Goal: Transaction & Acquisition: Purchase product/service

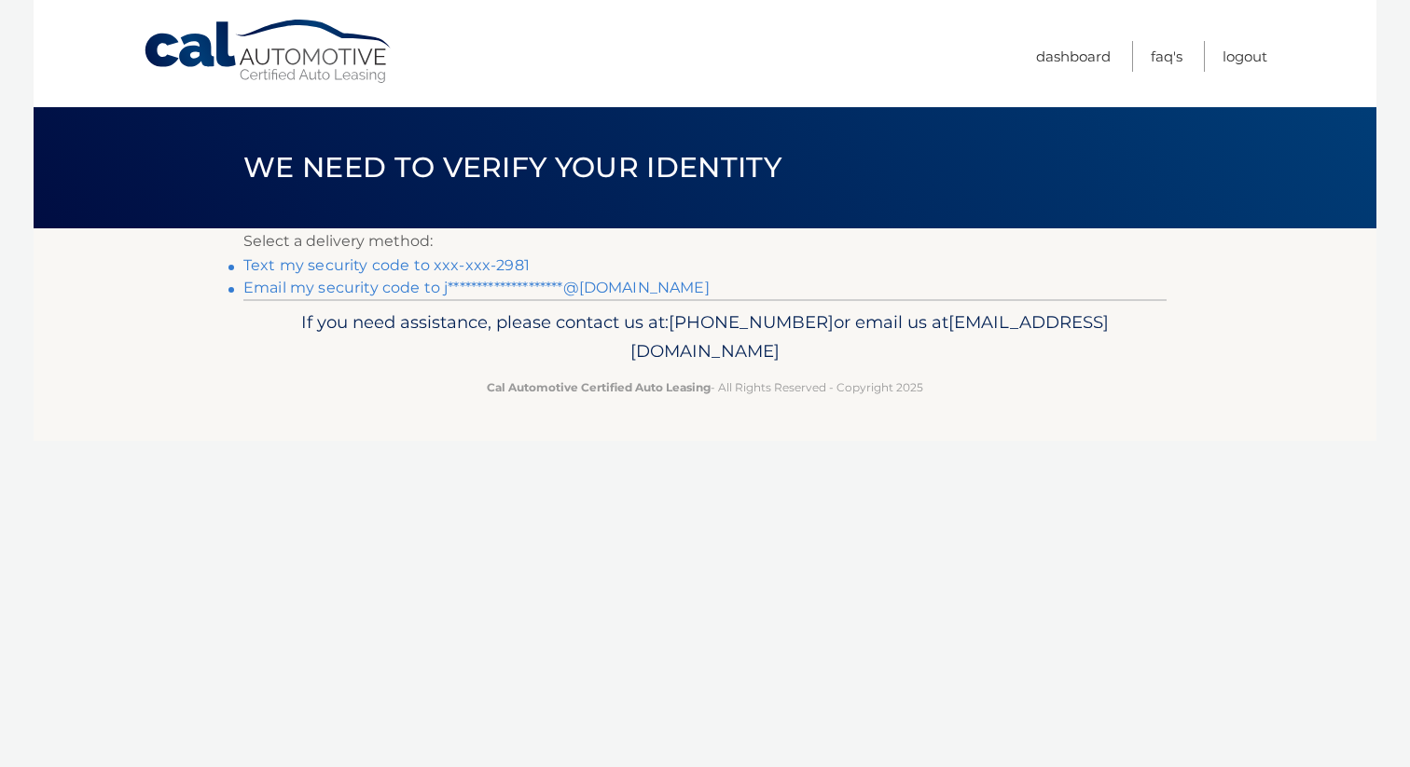
click at [475, 265] on link "Text my security code to xxx-xxx-2981" at bounding box center [386, 265] width 286 height 18
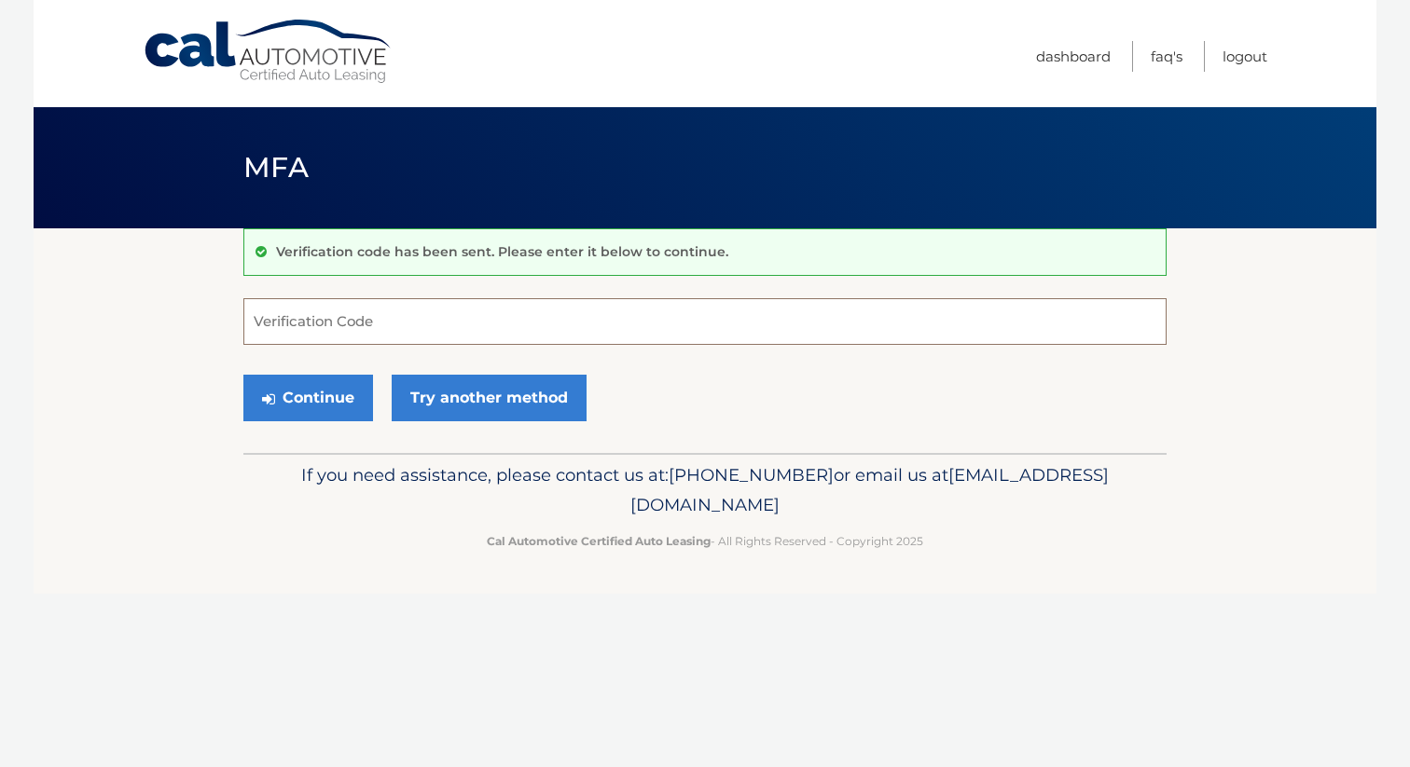
click at [282, 324] on input "Verification Code" at bounding box center [704, 321] width 923 height 47
type input "924764"
click at [289, 406] on button "Continue" at bounding box center [308, 398] width 130 height 47
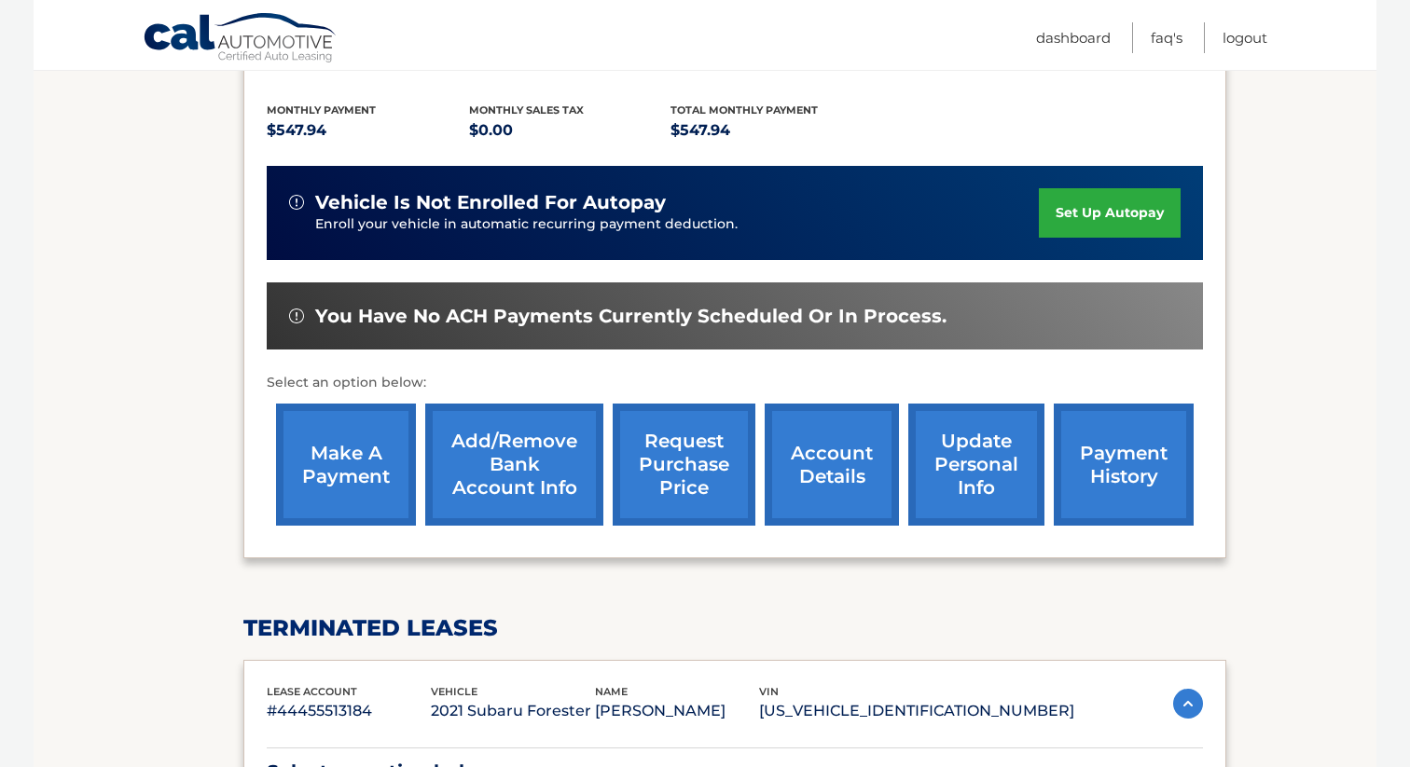
scroll to position [401, 0]
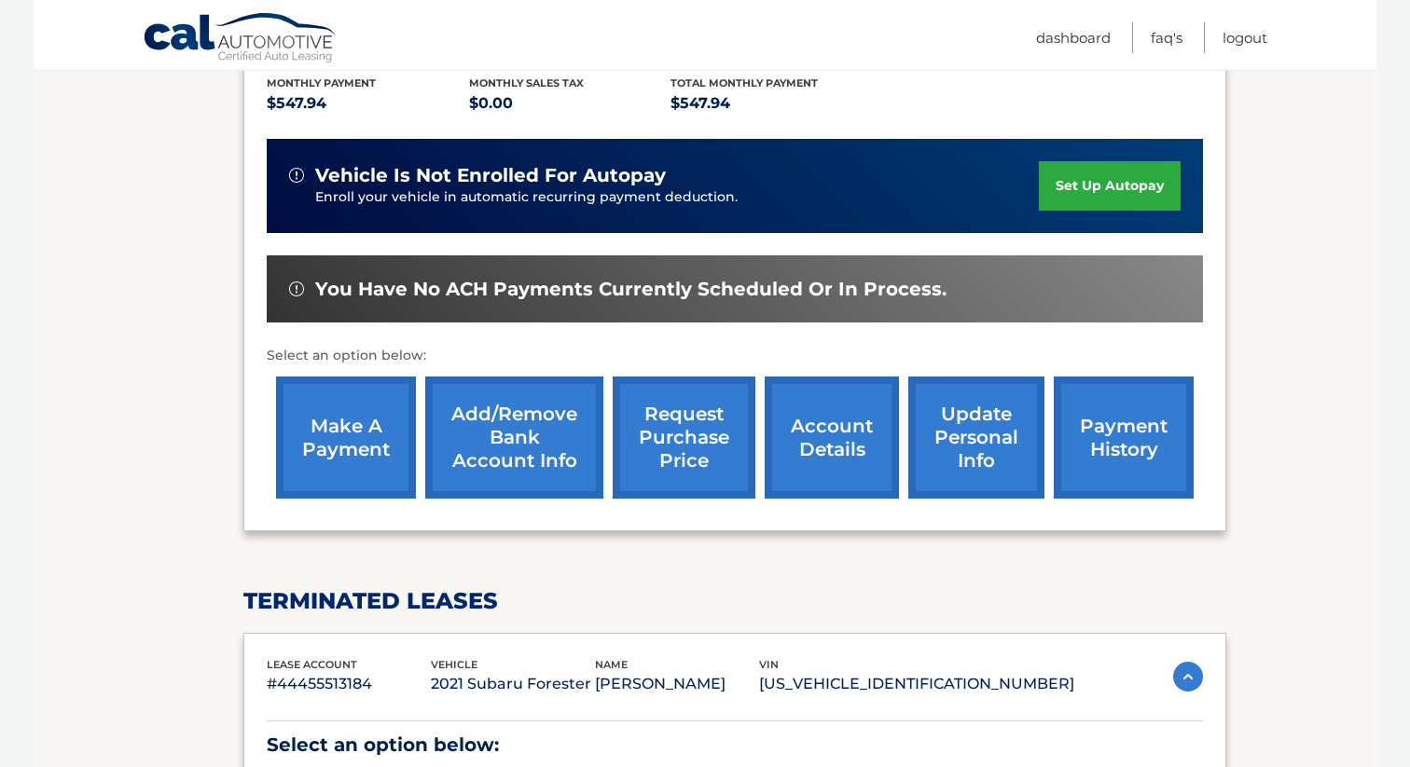
click at [363, 432] on link "make a payment" at bounding box center [346, 438] width 140 height 122
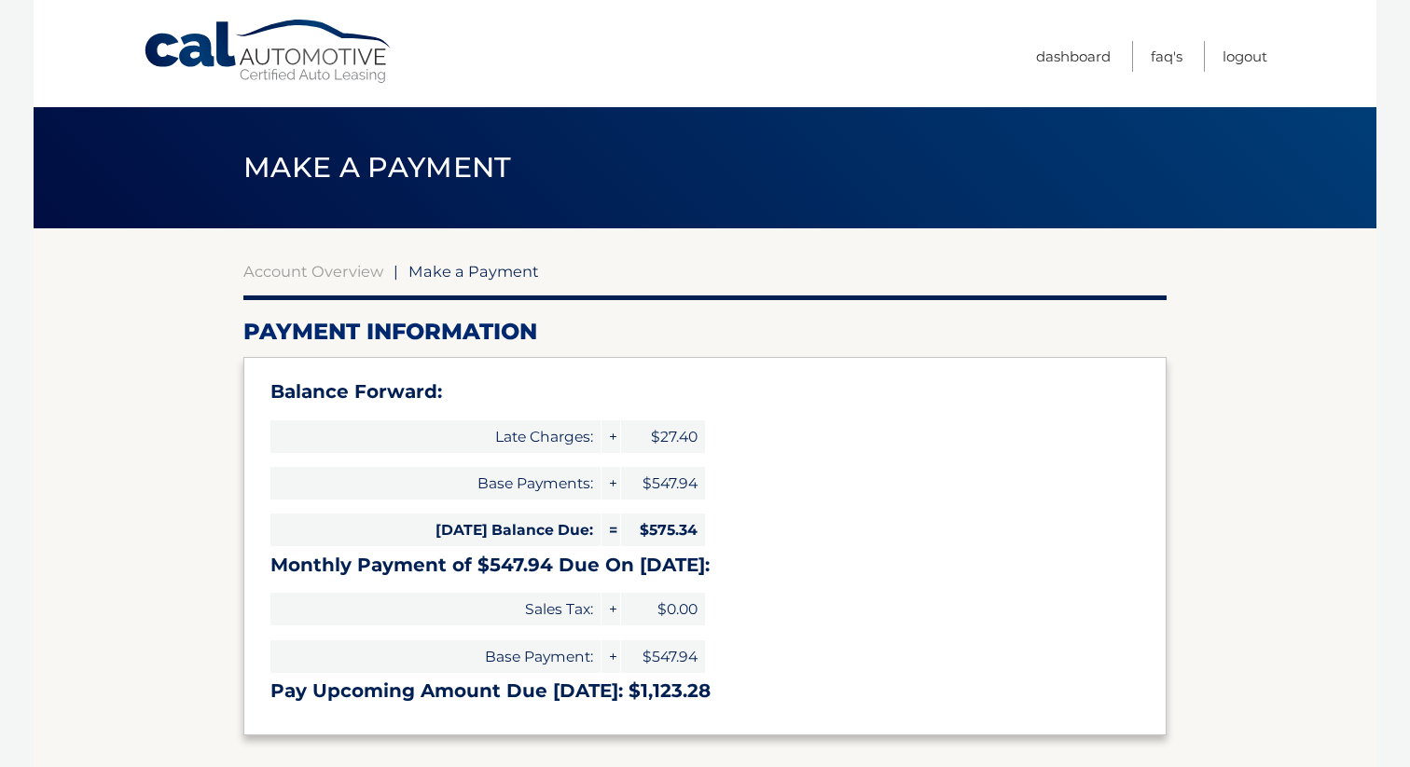
select select "MzEwNzc4MTEtNDY4YS00MmUyLWFjZTItNjgzZmNmODAwMDAy"
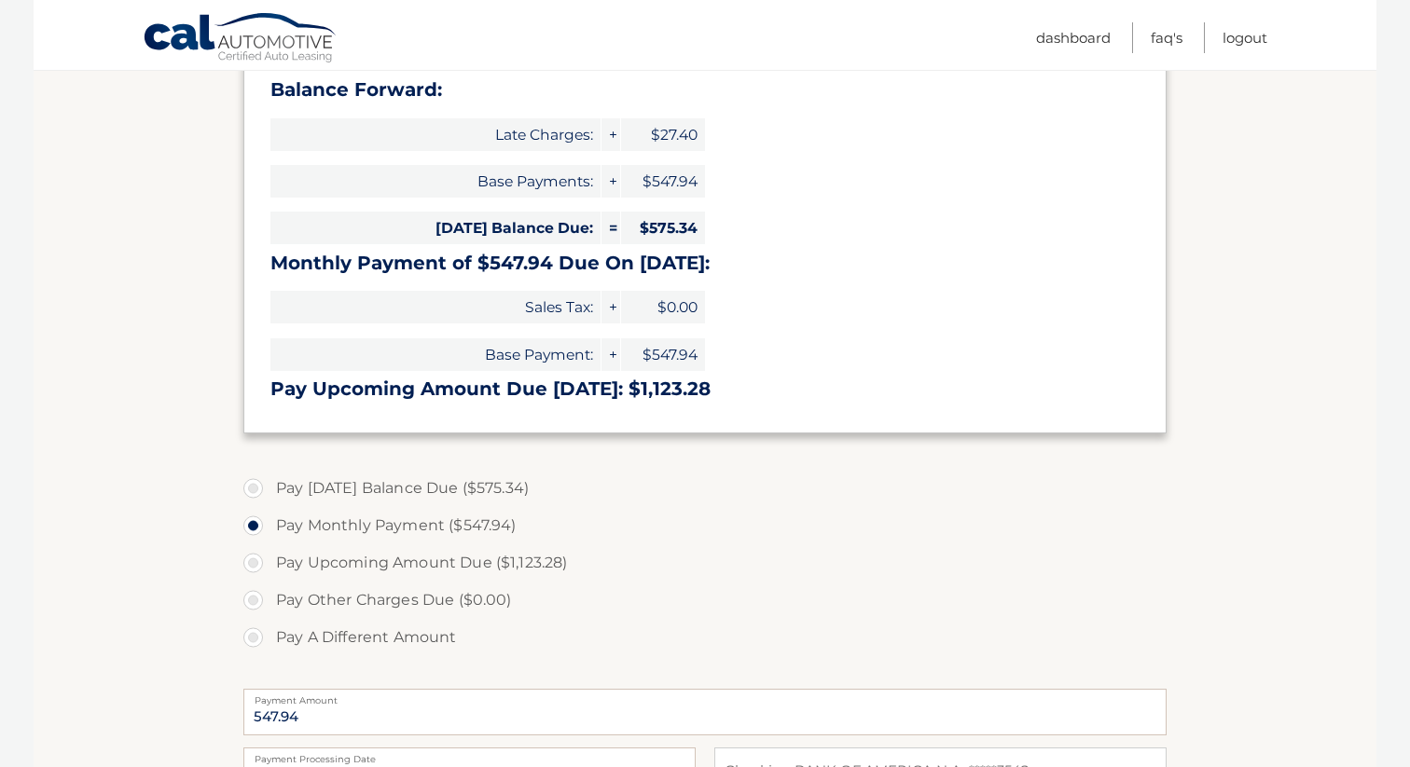
scroll to position [305, 0]
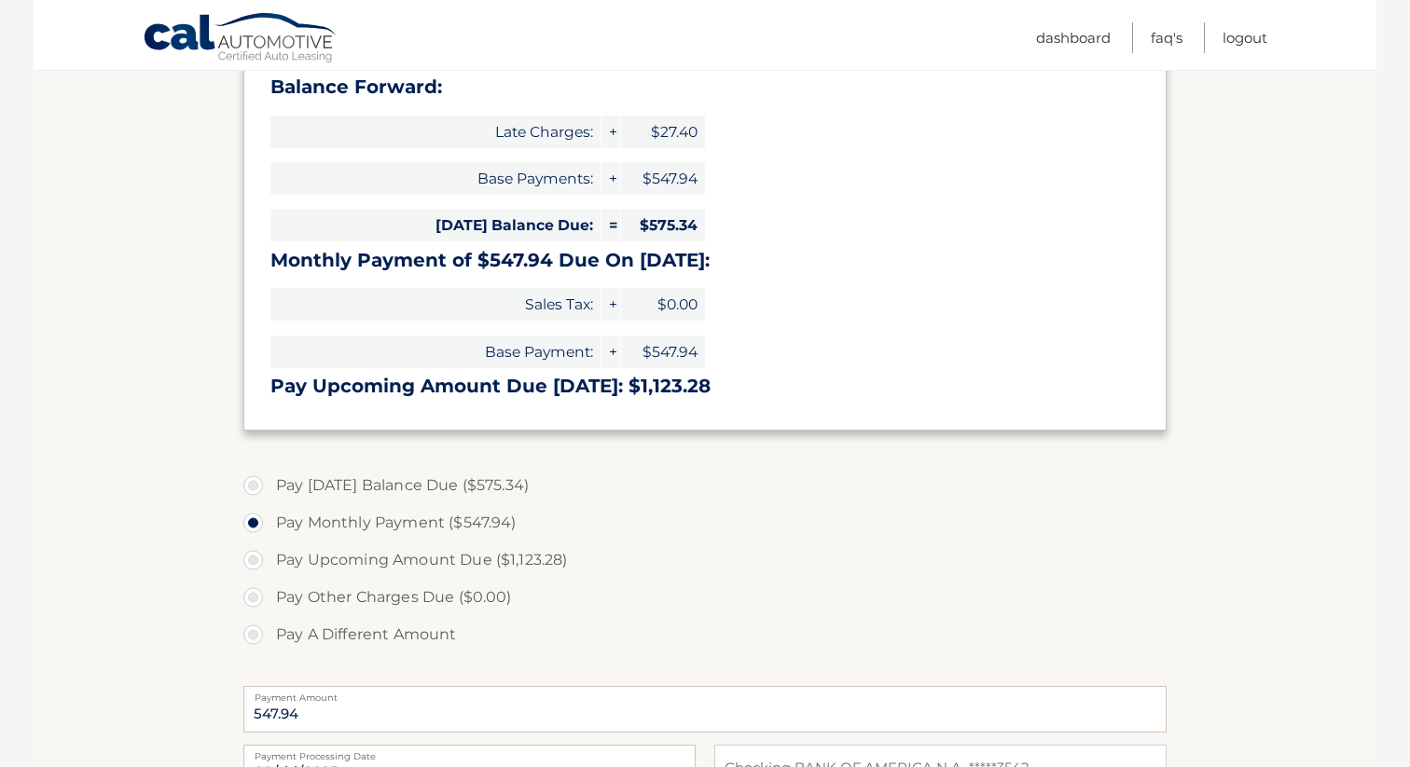
click at [268, 483] on label "Pay [DATE] Balance Due ($575.34)" at bounding box center [704, 485] width 923 height 37
click at [268, 483] on input "Pay [DATE] Balance Due ($575.34)" at bounding box center [260, 482] width 19 height 30
radio input "true"
type input "575.34"
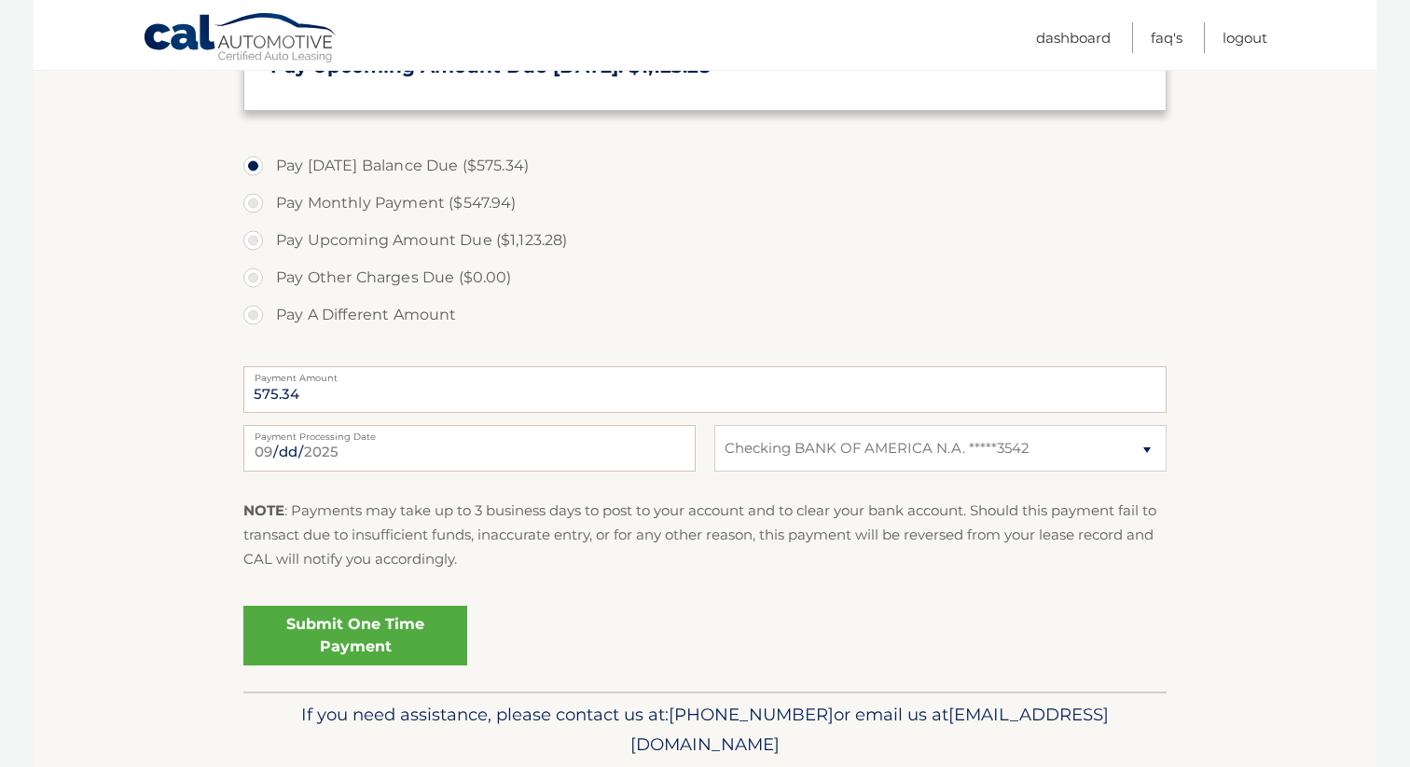
scroll to position [691, 0]
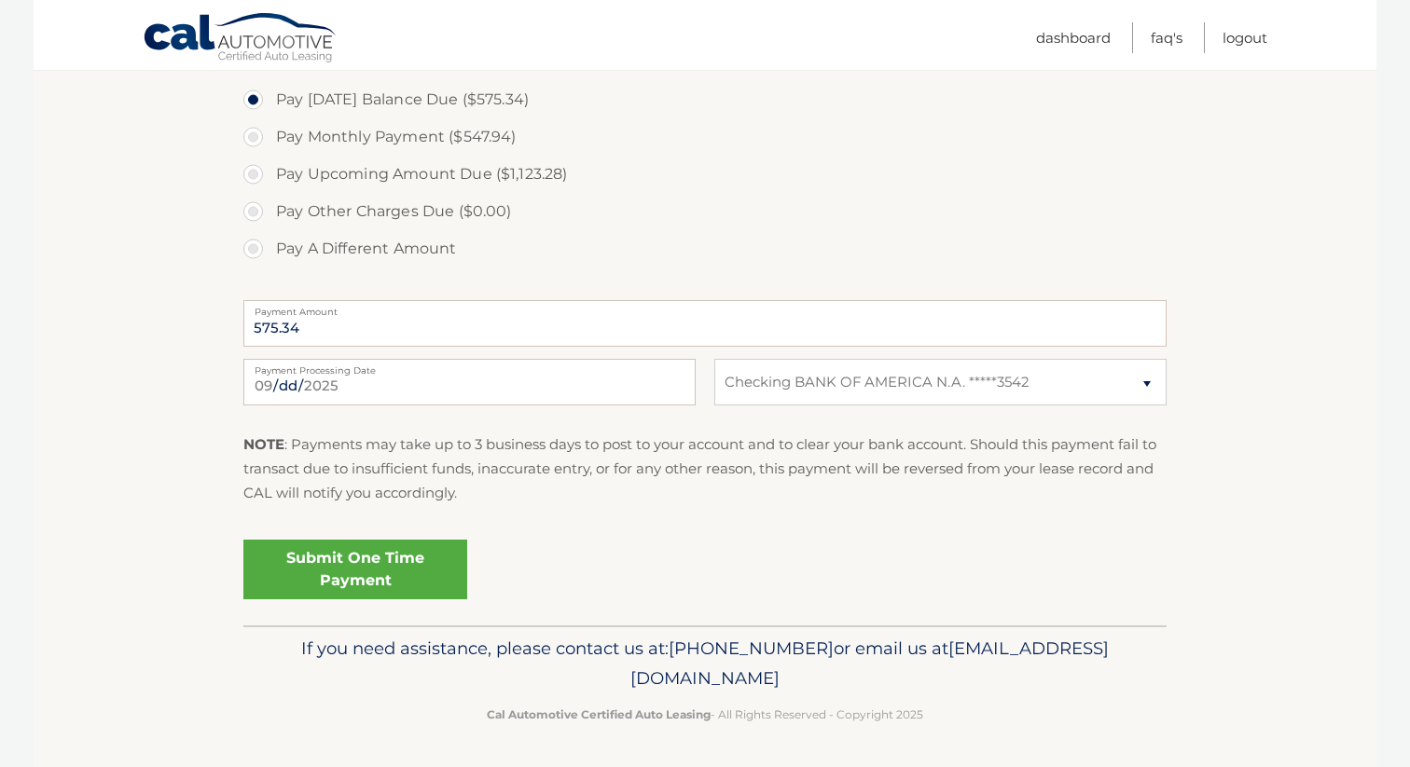
click at [348, 563] on link "Submit One Time Payment" at bounding box center [355, 570] width 224 height 60
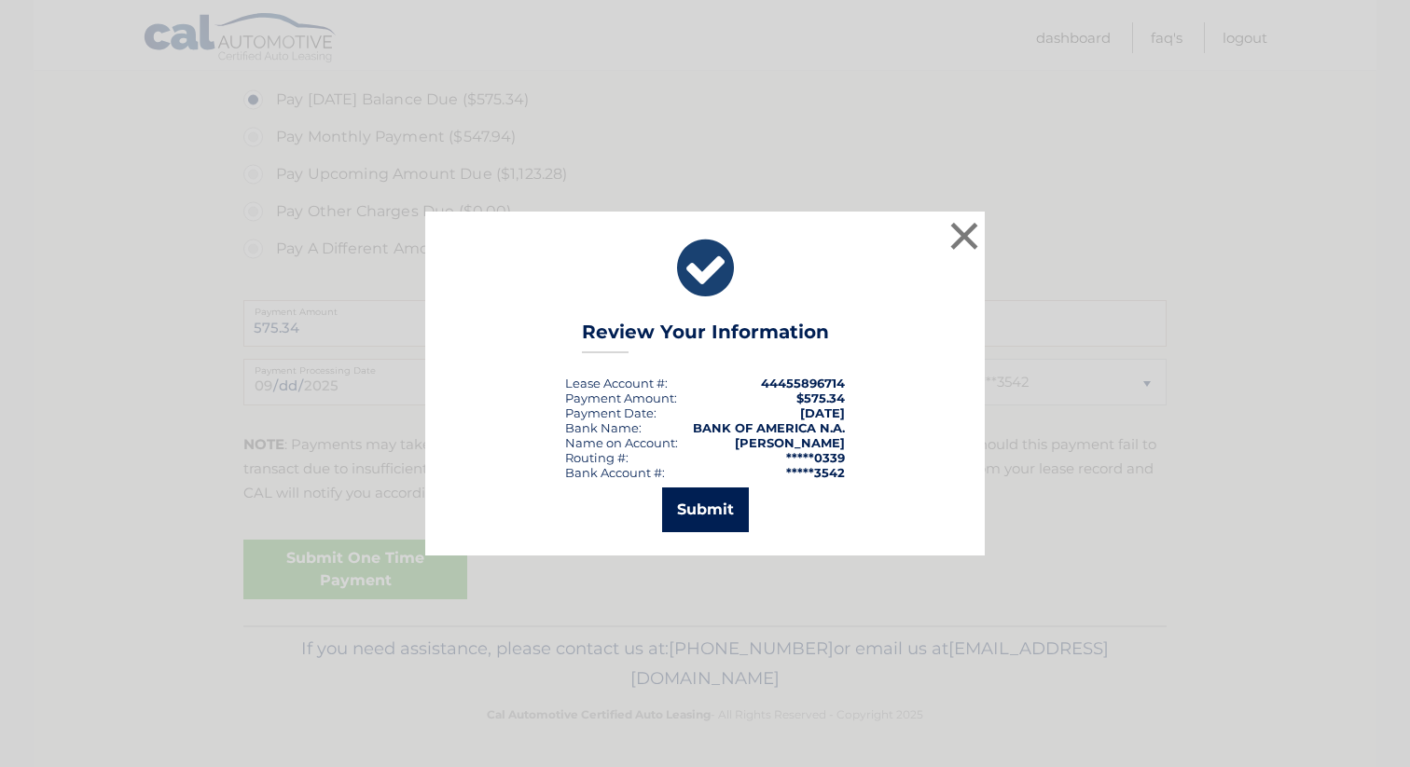
click at [698, 508] on button "Submit" at bounding box center [705, 510] width 87 height 45
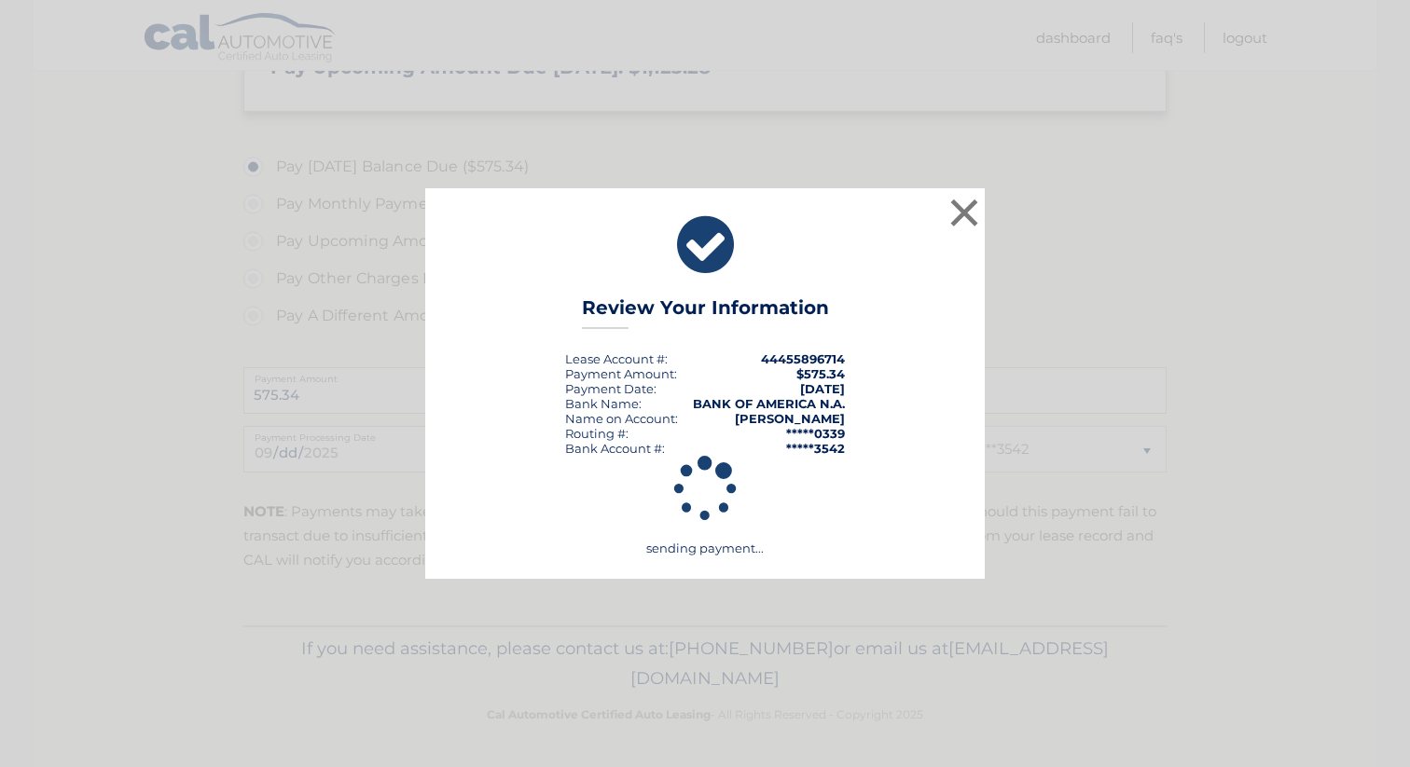
scroll to position [624, 0]
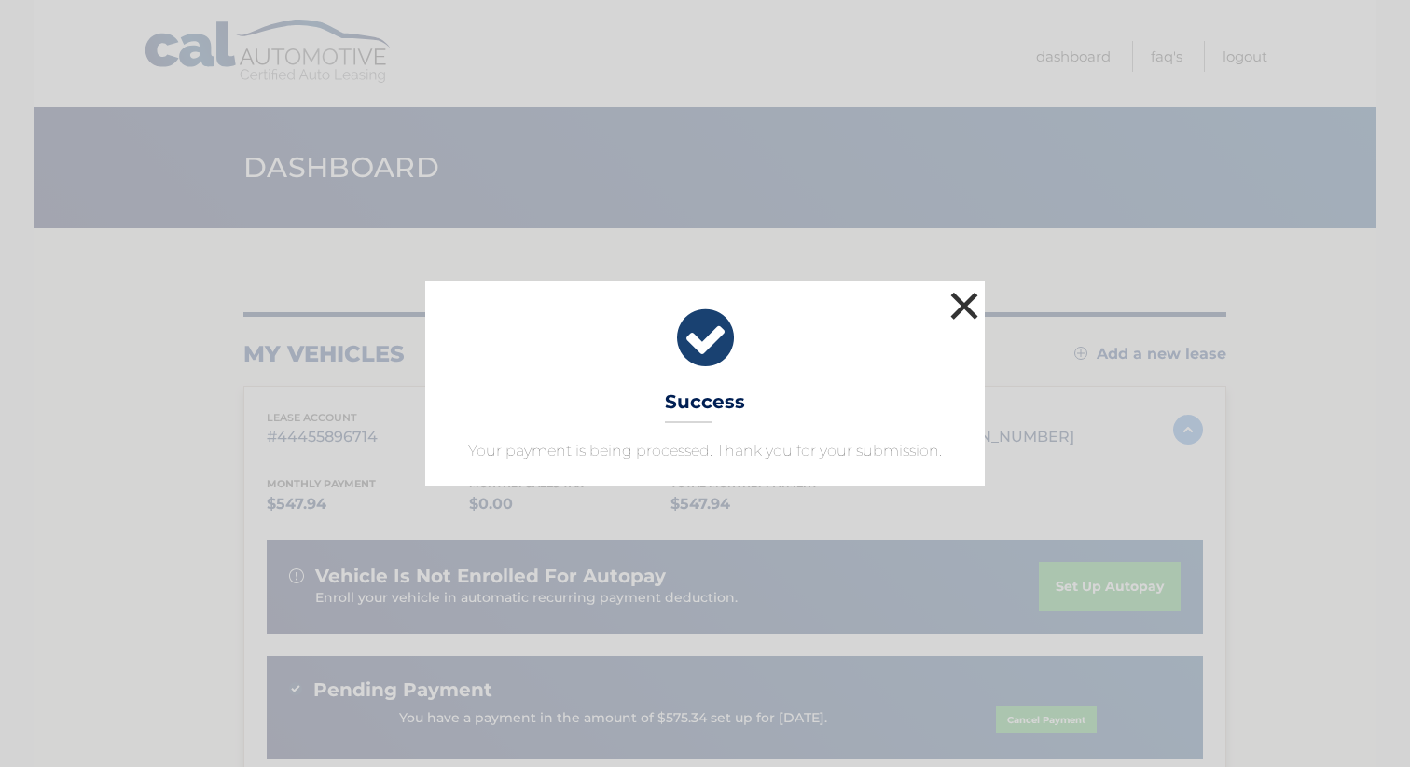
click at [962, 301] on button "×" at bounding box center [963, 305] width 37 height 37
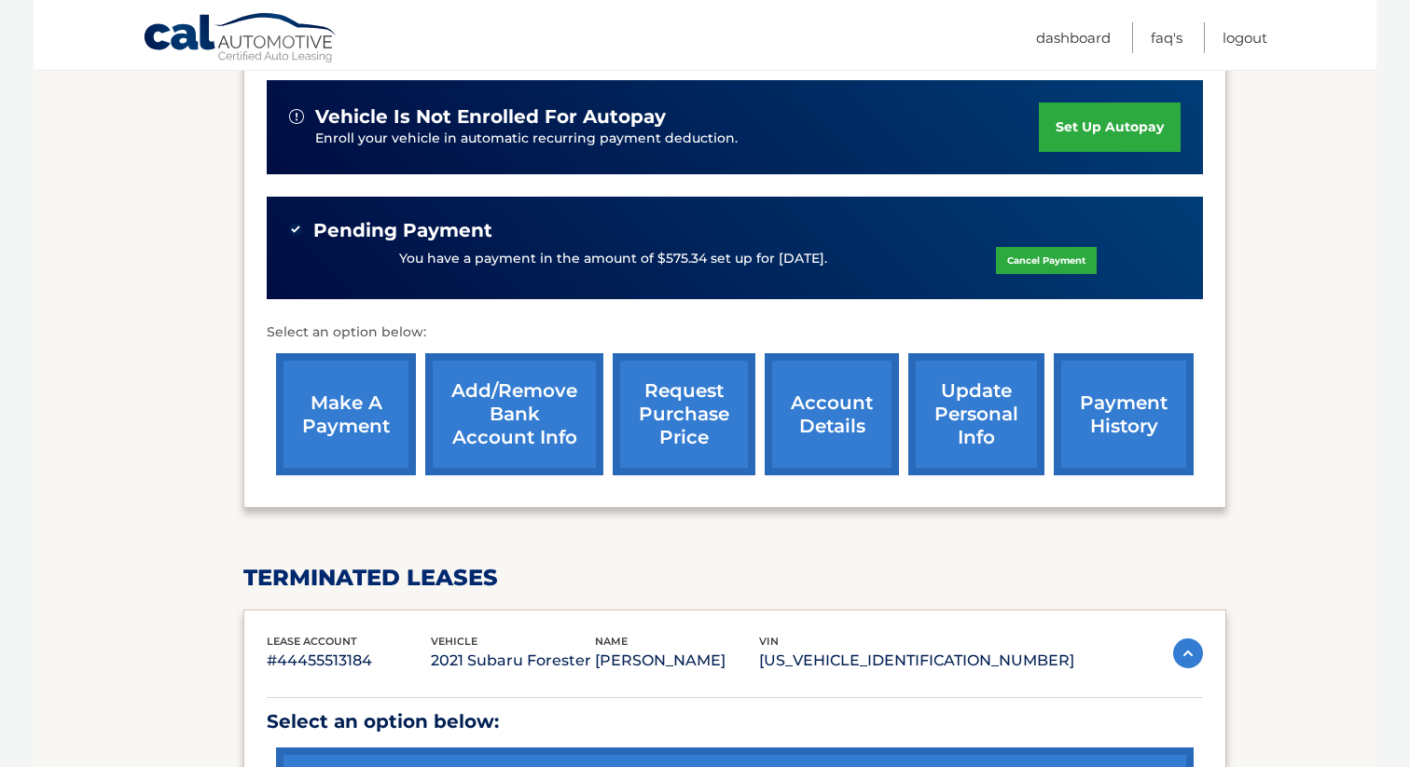
scroll to position [463, 0]
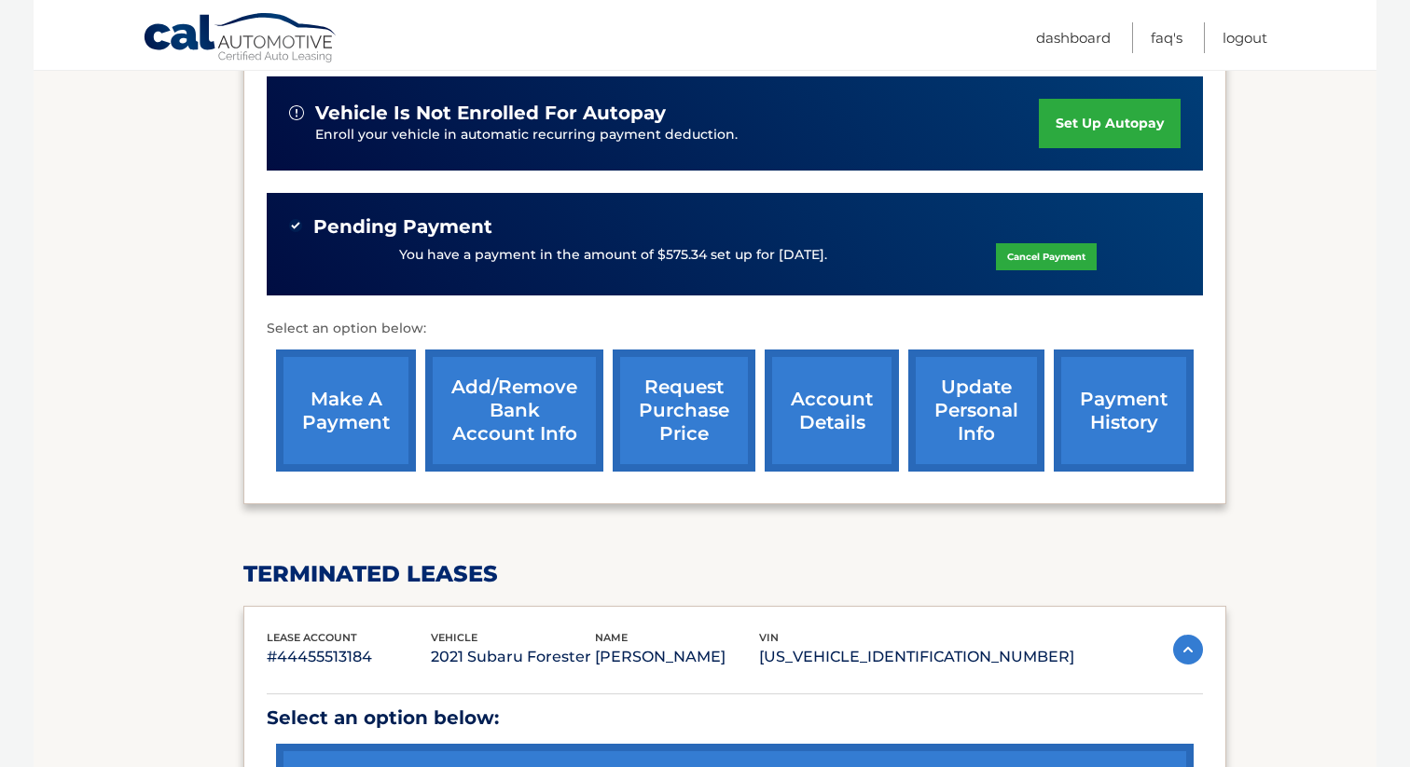
click at [835, 401] on link "account details" at bounding box center [831, 411] width 134 height 122
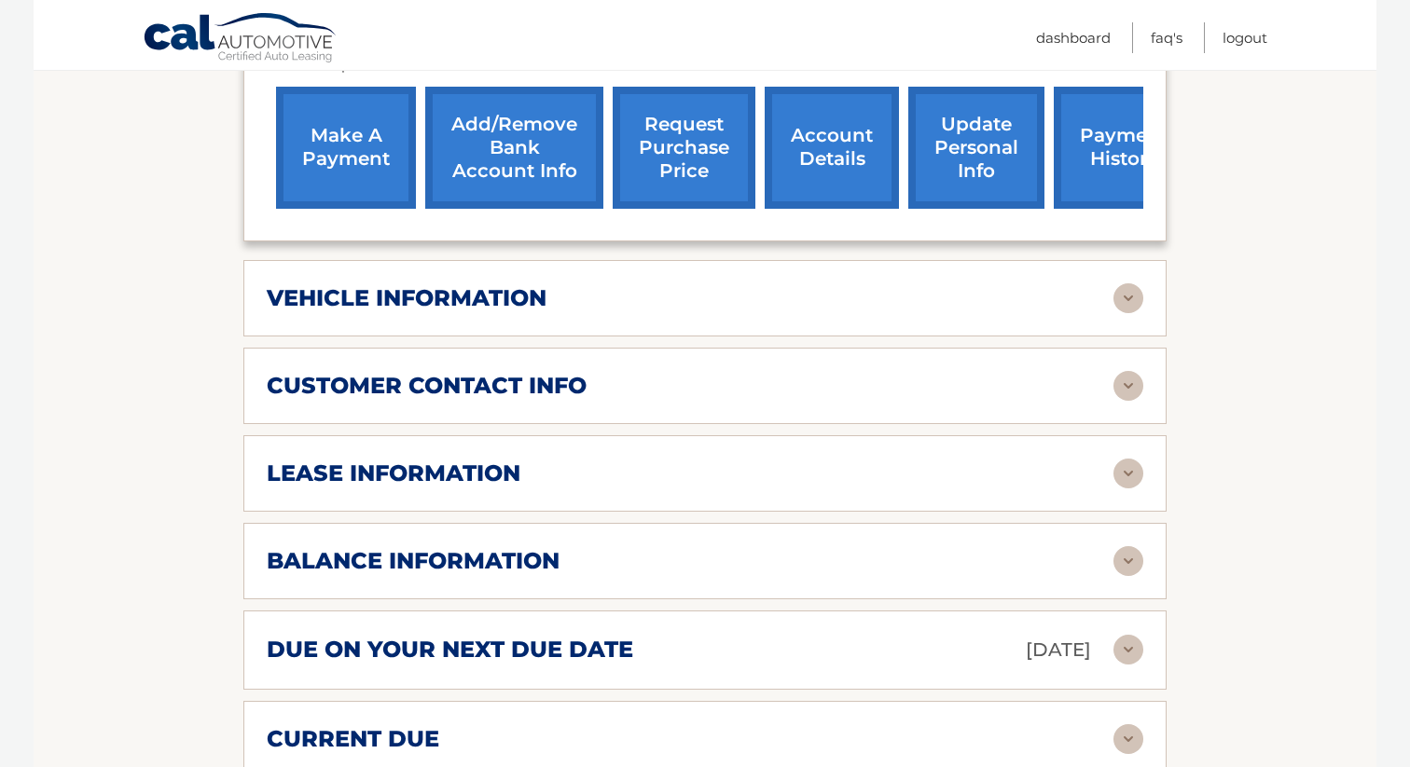
scroll to position [778, 0]
click at [1133, 458] on img at bounding box center [1128, 473] width 30 height 30
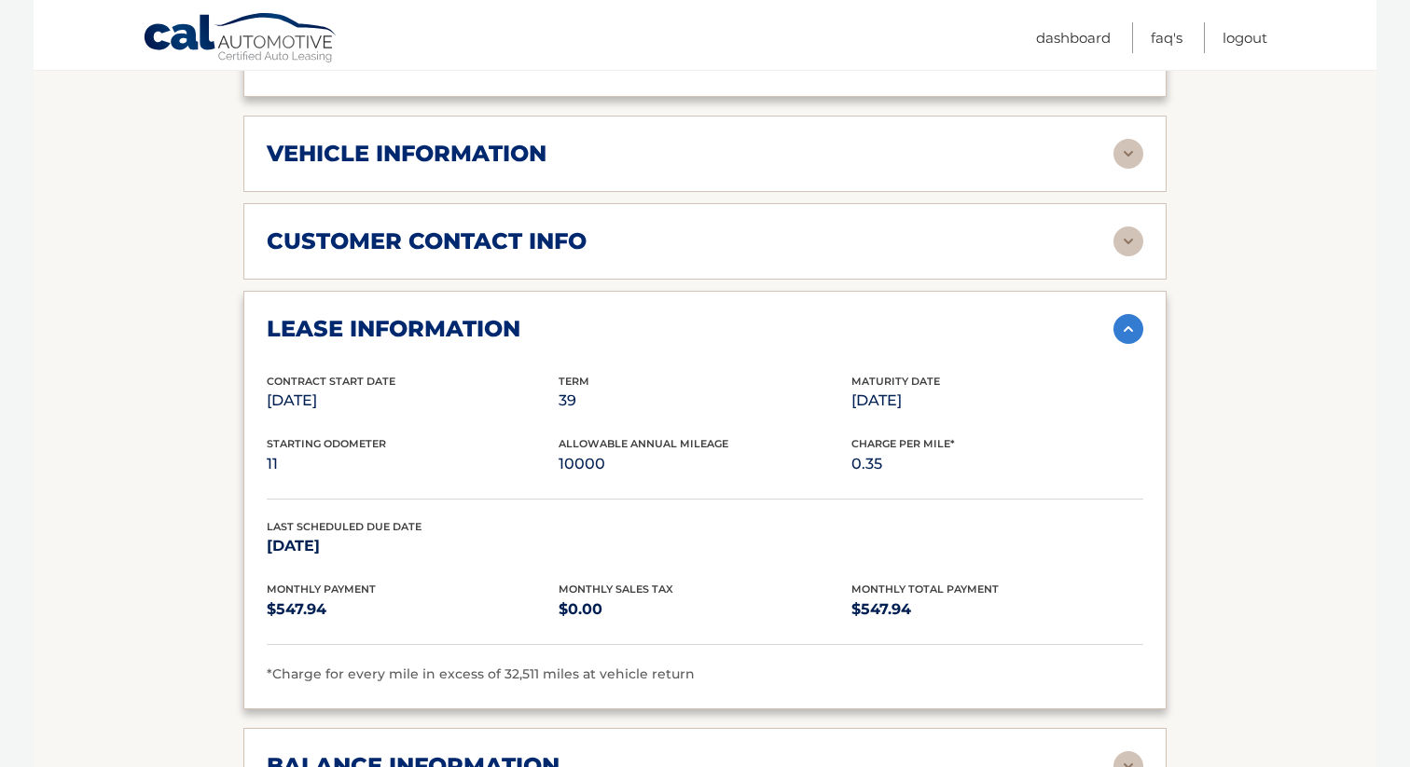
scroll to position [929, 0]
